Goal: Information Seeking & Learning: Learn about a topic

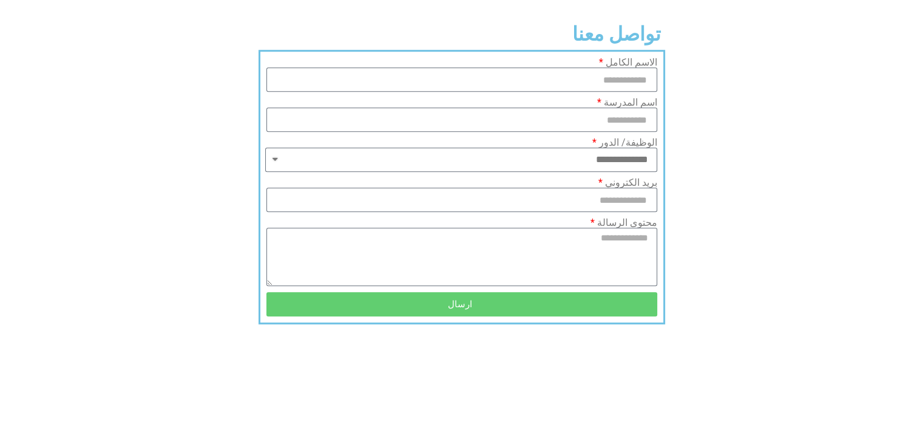
scroll to position [347, 0]
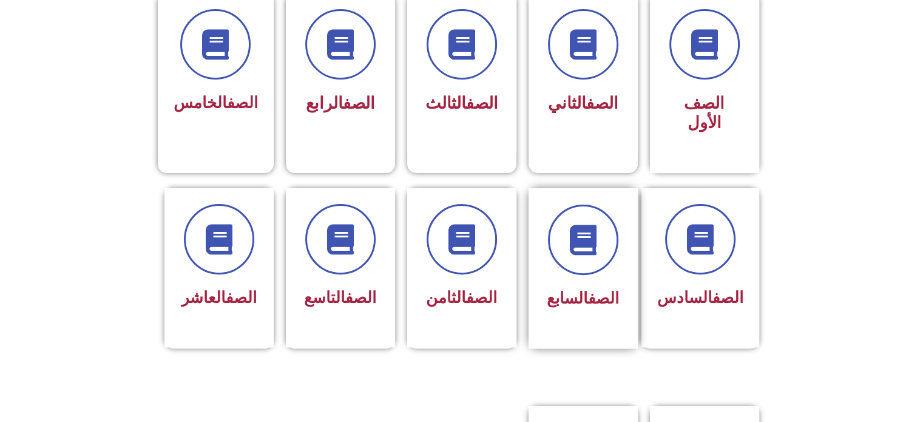
click at [600, 256] on div "الصف السابع" at bounding box center [583, 259] width 76 height 109
click at [589, 254] on div "الصف السابع" at bounding box center [583, 259] width 76 height 109
click at [588, 254] on div "الصف السابع" at bounding box center [583, 259] width 76 height 109
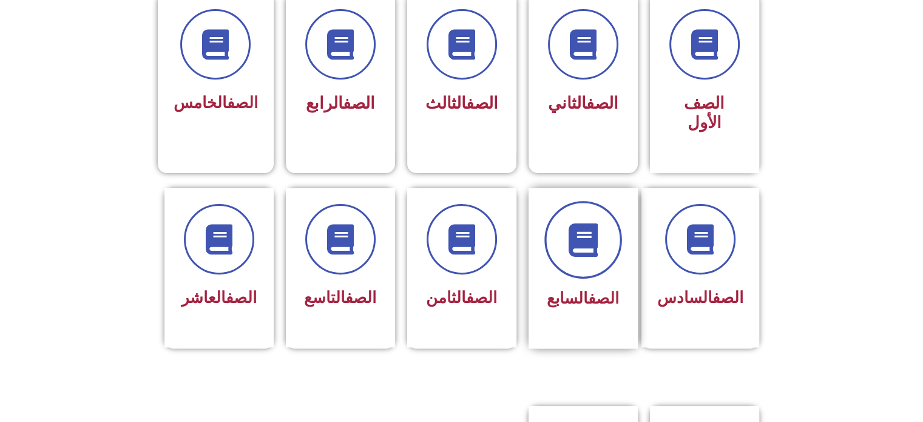
click at [573, 231] on icon at bounding box center [582, 239] width 33 height 33
click at [573, 225] on icon at bounding box center [582, 239] width 33 height 33
click at [575, 227] on icon at bounding box center [582, 239] width 33 height 33
drag, startPoint x: 575, startPoint y: 227, endPoint x: 582, endPoint y: 250, distance: 24.0
click at [578, 235] on span at bounding box center [584, 240] width 78 height 78
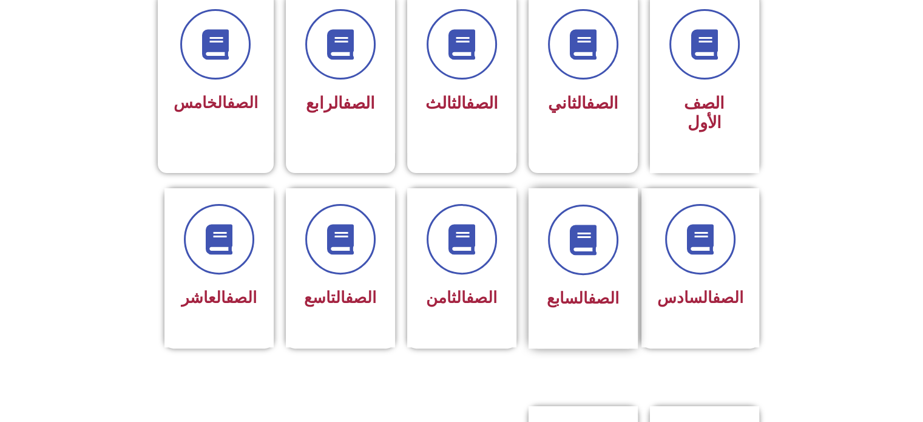
click at [591, 284] on div "الصف السابع" at bounding box center [583, 299] width 76 height 30
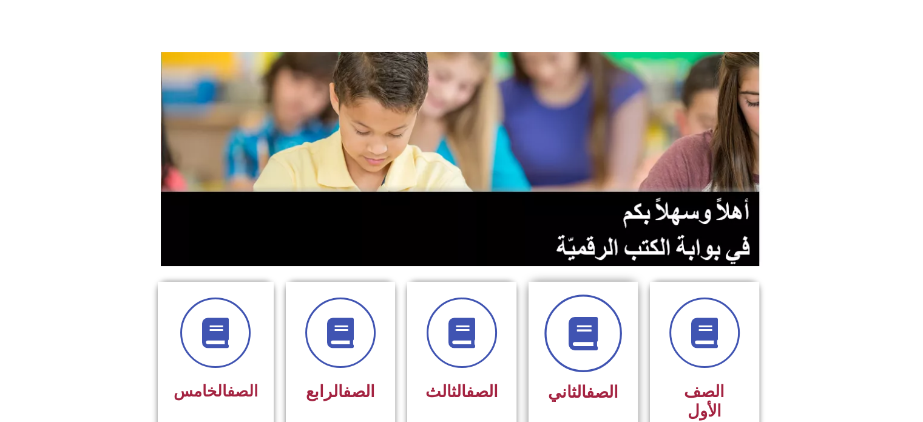
scroll to position [0, 0]
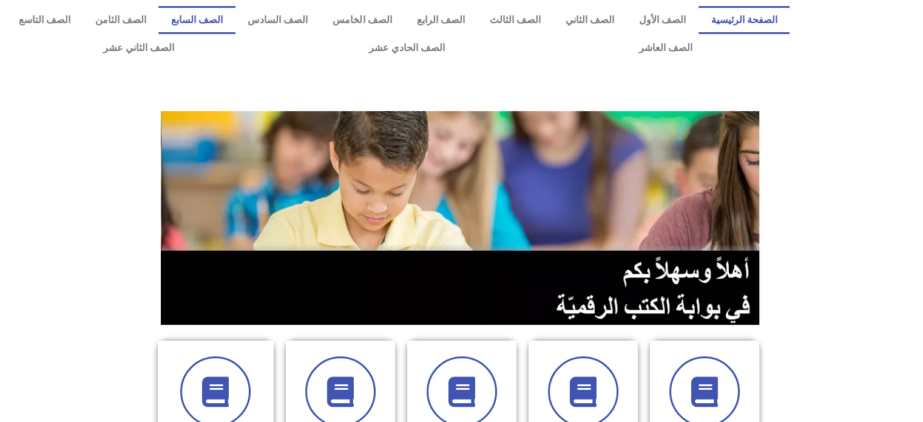
click at [233, 16] on link "الصف السابع" at bounding box center [196, 20] width 76 height 28
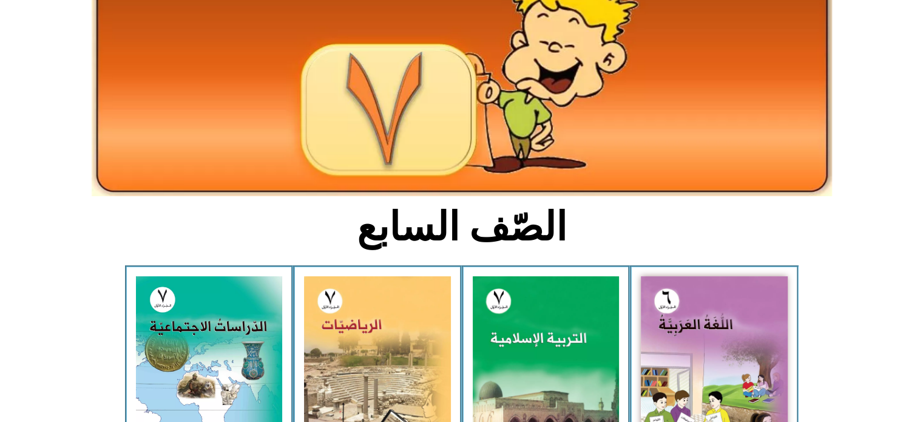
scroll to position [364, 0]
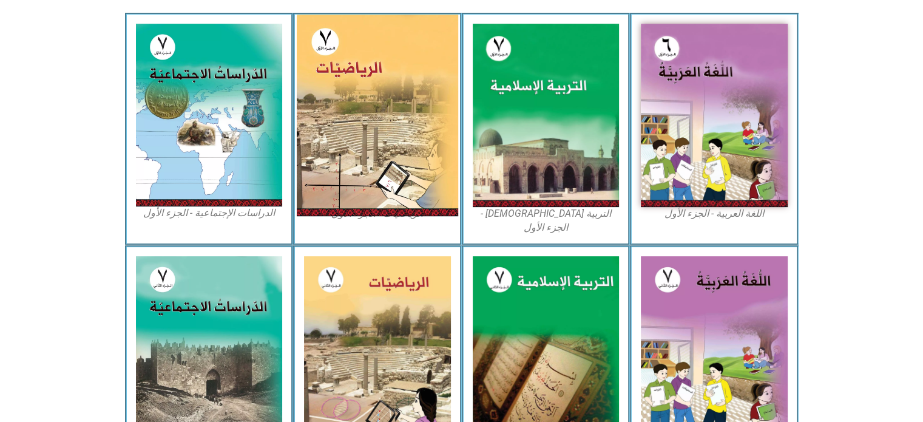
click at [418, 87] on img at bounding box center [377, 116] width 161 height 202
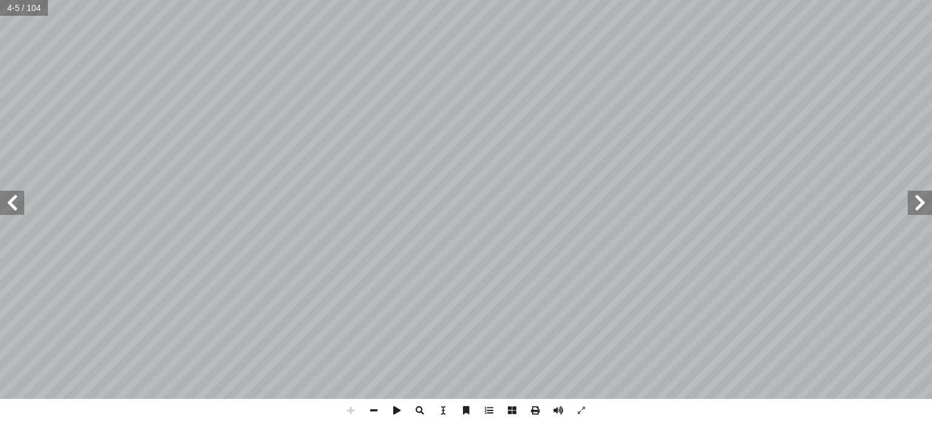
click at [300, 0] on html "الصفحة الرئيسية الصف الأول الصف الثاني الصف الثالث الصف الرابع الصف الخامس الصف…" at bounding box center [466, 55] width 932 height 110
click at [12, 208] on span at bounding box center [12, 203] width 24 height 24
click at [10, 201] on span at bounding box center [12, 203] width 24 height 24
click at [11, 200] on span at bounding box center [12, 203] width 24 height 24
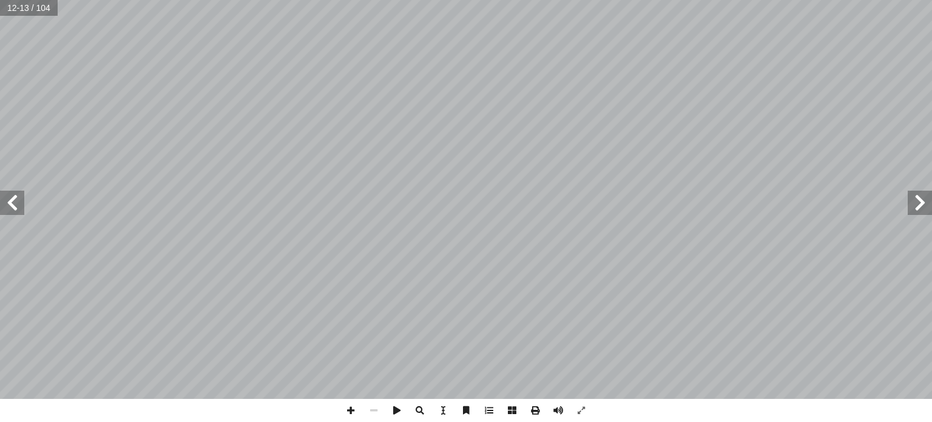
click at [921, 206] on span at bounding box center [920, 203] width 24 height 24
click at [920, 205] on span at bounding box center [920, 203] width 24 height 24
click at [10, 205] on span at bounding box center [12, 203] width 24 height 24
click at [17, 200] on span at bounding box center [12, 203] width 24 height 24
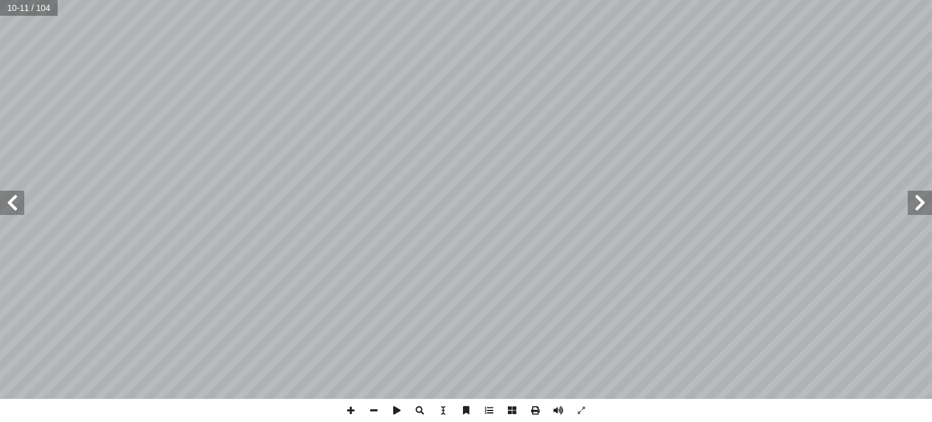
click at [911, 203] on span at bounding box center [920, 203] width 24 height 24
click at [12, 211] on span at bounding box center [12, 203] width 24 height 24
click at [914, 209] on span at bounding box center [920, 203] width 24 height 24
click at [528, 0] on html "الصفحة الرئيسية الصف الأول الصف الثاني الصف الثالث الصف الرابع الصف الخامس الصف…" at bounding box center [466, 55] width 932 height 110
click at [1, 110] on html "الصفحة الرئيسية الصف الأول الصف الثاني الصف الثالث الصف الرابع الصف الخامس الصف…" at bounding box center [466, 55] width 932 height 110
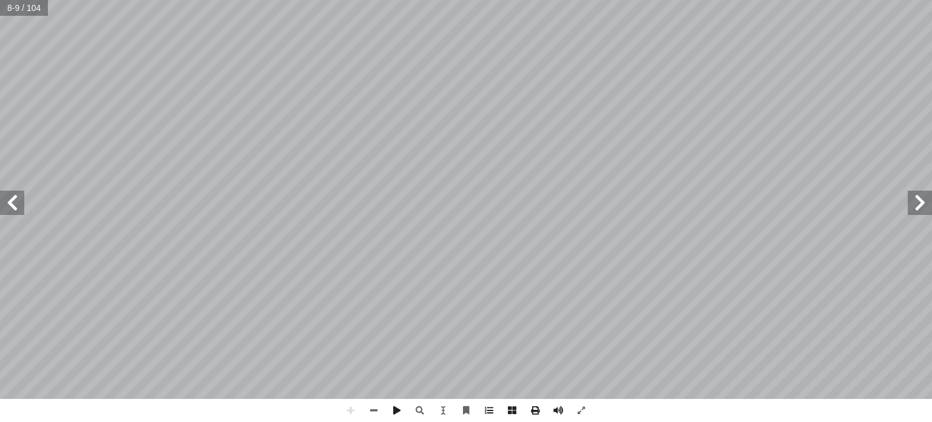
click at [4, 214] on span at bounding box center [12, 203] width 24 height 24
click at [651, 0] on html "الصفحة الرئيسية الصف الأول الصف الثاني الصف الثالث الصف الرابع الصف الخامس الصف…" at bounding box center [466, 55] width 932 height 110
click at [699, 110] on html "الصفحة الرئيسية الصف الأول الصف الثاني الصف الثالث الصف الرابع الصف الخامس الصف…" at bounding box center [466, 55] width 932 height 110
click at [728, 411] on div "6 ٧٦ بالعدد: - ُ ل َّ مث ُ ، وت ٍ ة ّ تجاري ٍ في صفقة ً � وسبعون دينار ٌ ستة َ …" at bounding box center [466, 211] width 932 height 422
click at [918, 211] on span at bounding box center [920, 203] width 24 height 24
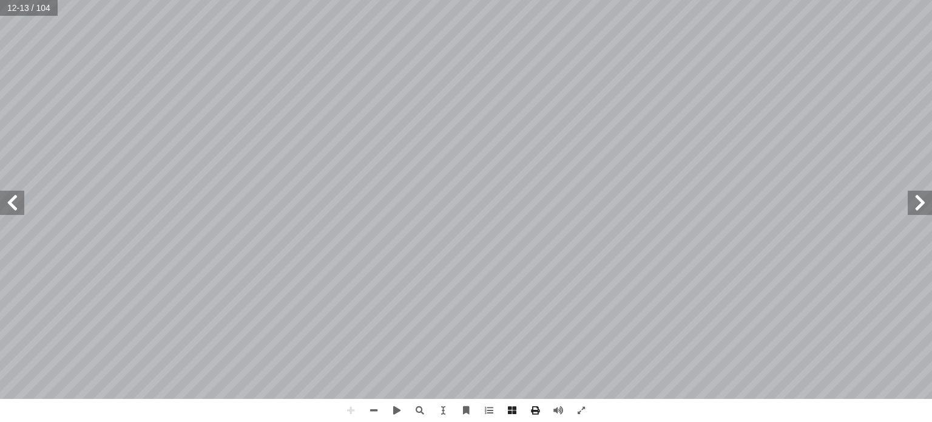
click at [541, 110] on html "الصفحة الرئيسية الصف الأول الصف الثاني الصف الثالث الصف الرابع الصف الخامس الصف…" at bounding box center [466, 55] width 932 height 110
click at [276, 0] on html "الصفحة الرئيسية الصف الأول الصف الثاني الصف الثالث الصف الرابع الصف الخامس الصف…" at bounding box center [466, 55] width 932 height 110
drag, startPoint x: 13, startPoint y: 207, endPoint x: 16, endPoint y: 197, distance: 10.8
click at [16, 197] on span at bounding box center [12, 203] width 24 height 24
click at [922, 201] on span at bounding box center [920, 203] width 24 height 24
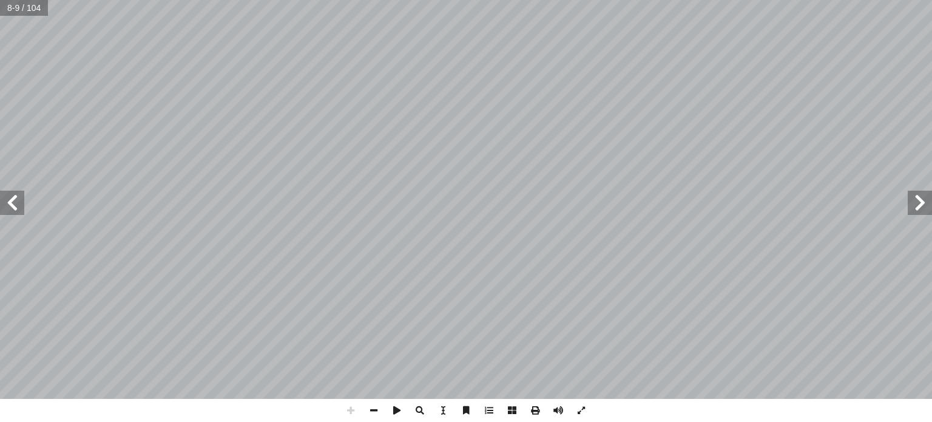
click at [861, 110] on html "الصفحة الرئيسية الصف الأول الصف الثاني الصف الثالث الصف الرابع الصف الخامس الصف…" at bounding box center [466, 55] width 932 height 110
